Goal: Task Accomplishment & Management: Use online tool/utility

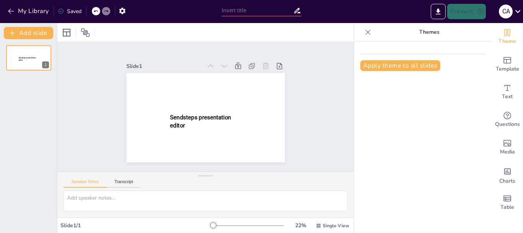
type input "New Sendsteps"
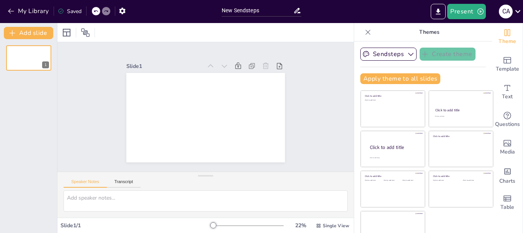
drag, startPoint x: 514, startPoint y: 7, endPoint x: 156, endPoint y: 38, distance: 359.9
click at [156, 38] on div at bounding box center [205, 32] width 297 height 19
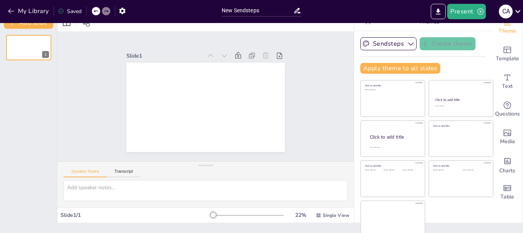
scroll to position [15, 0]
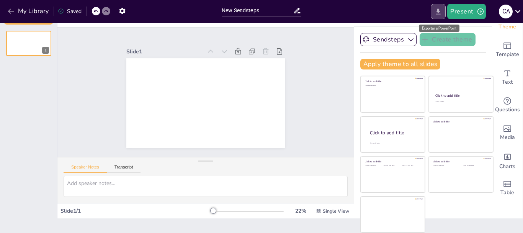
click at [438, 13] on icon "Export to PowerPoint" at bounding box center [438, 12] width 8 height 8
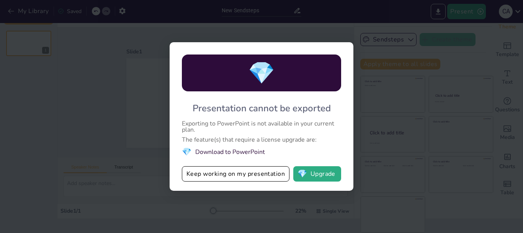
click at [455, 66] on div "💎 Presentation cannot be exported Exporting to PowerPoint is not available in y…" at bounding box center [261, 116] width 523 height 233
click at [116, 174] on div "💎 Presentation cannot be exported Exporting to PowerPoint is not available in y…" at bounding box center [261, 116] width 523 height 233
click at [380, 161] on div "💎 Presentation cannot be exported Exporting to PowerPoint is not available in y…" at bounding box center [261, 116] width 523 height 233
click at [444, 74] on div "💎 Presentation cannot be exported Exporting to PowerPoint is not available in y…" at bounding box center [261, 116] width 523 height 233
click at [440, 19] on div "💎 Presentation cannot be exported Exporting to PowerPoint is not available in y…" at bounding box center [261, 116] width 523 height 233
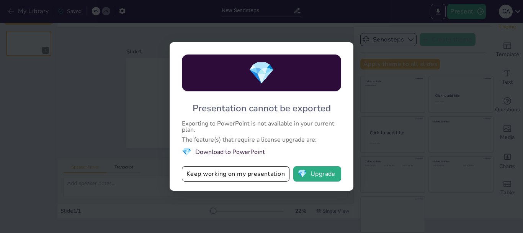
click at [324, 38] on div "💎 Presentation cannot be exported Exporting to PowerPoint is not available in y…" at bounding box center [261, 116] width 523 height 233
click at [419, 147] on div "💎 Presentation cannot be exported Exporting to PowerPoint is not available in y…" at bounding box center [261, 116] width 523 height 233
drag, startPoint x: 251, startPoint y: 191, endPoint x: 265, endPoint y: 223, distance: 34.8
click at [265, 223] on div "💎 Presentation cannot be exported Exporting to PowerPoint is not available in y…" at bounding box center [261, 116] width 523 height 233
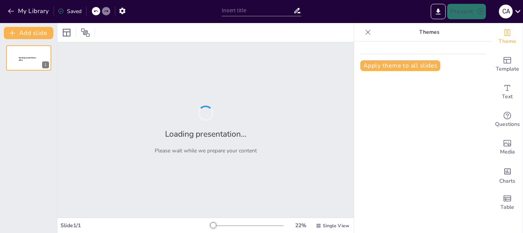
type input "New Sendsteps"
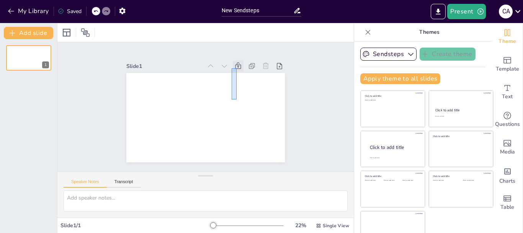
drag, startPoint x: 237, startPoint y: 99, endPoint x: 232, endPoint y: 68, distance: 31.4
click at [34, 30] on button "Add slide" at bounding box center [28, 33] width 49 height 12
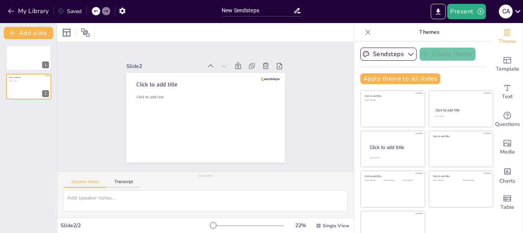
click at [297, 11] on icon at bounding box center [297, 11] width 8 height 8
click at [123, 10] on icon "button" at bounding box center [122, 11] width 8 height 8
